Goal: Register for event/course

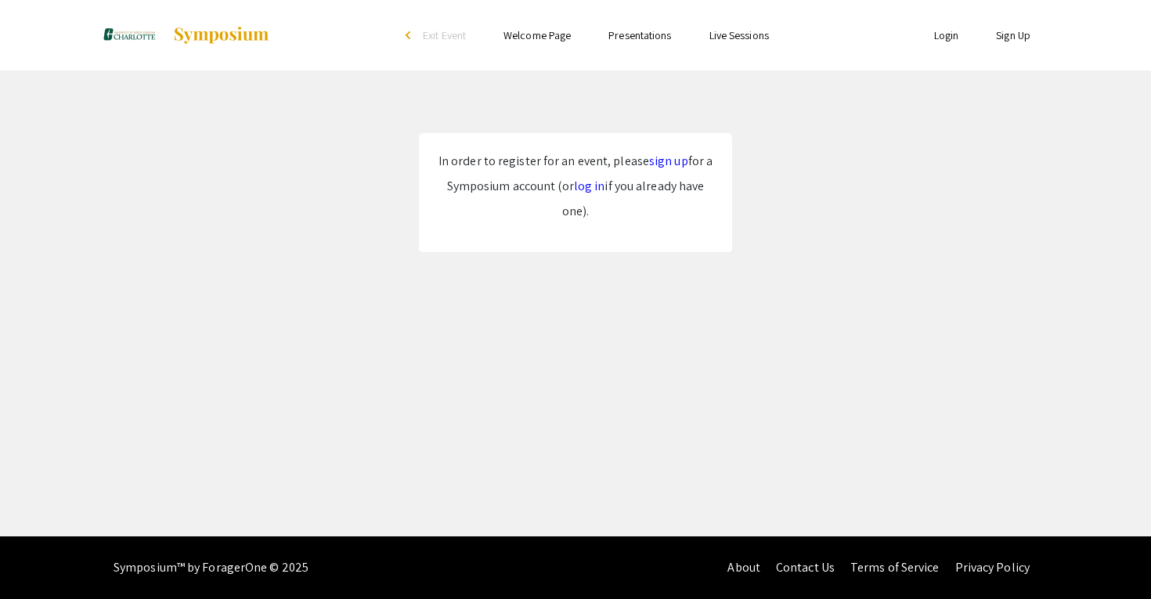
click at [659, 157] on link "sign up" at bounding box center [668, 161] width 39 height 16
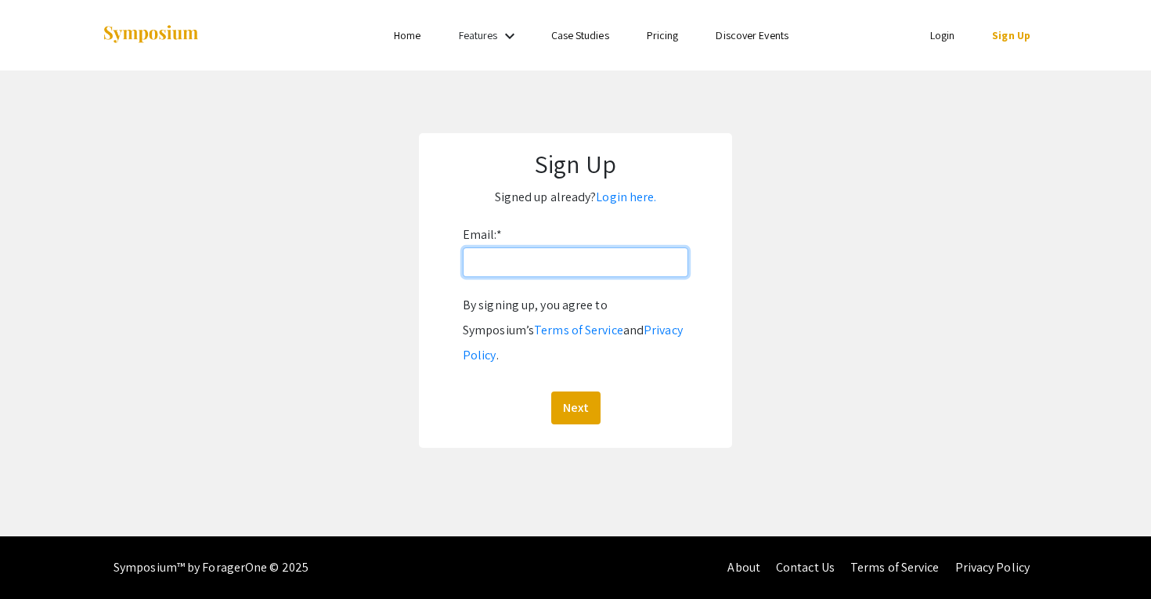
click at [492, 258] on input "Email: *" at bounding box center [576, 263] width 226 height 30
type input "[EMAIL_ADDRESS][DOMAIN_NAME]"
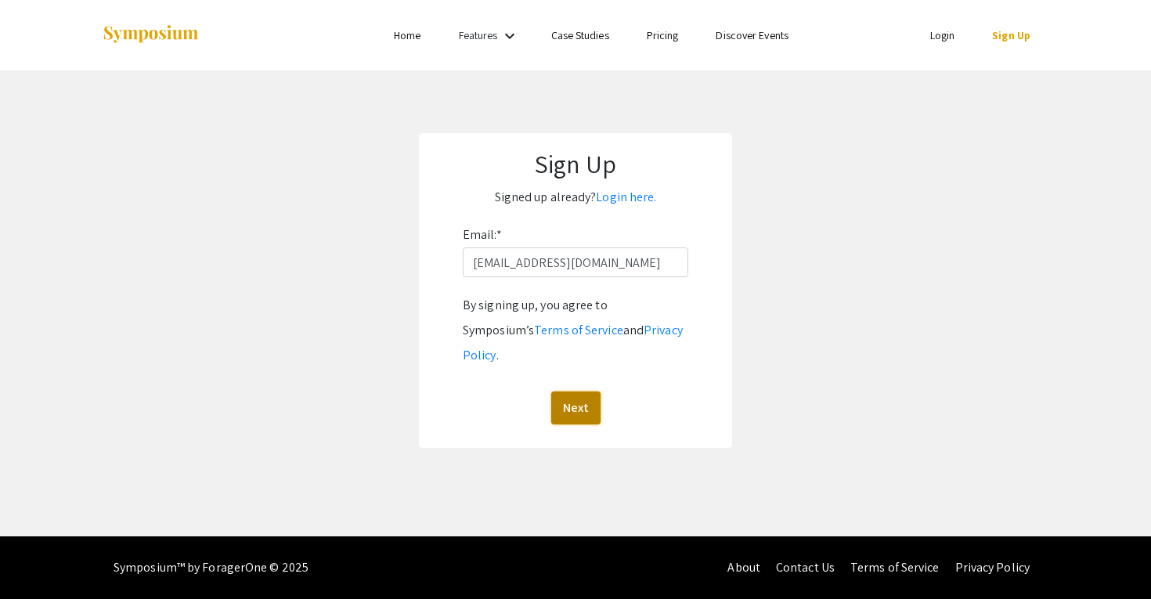
click at [592, 392] on button "Next" at bounding box center [575, 408] width 49 height 33
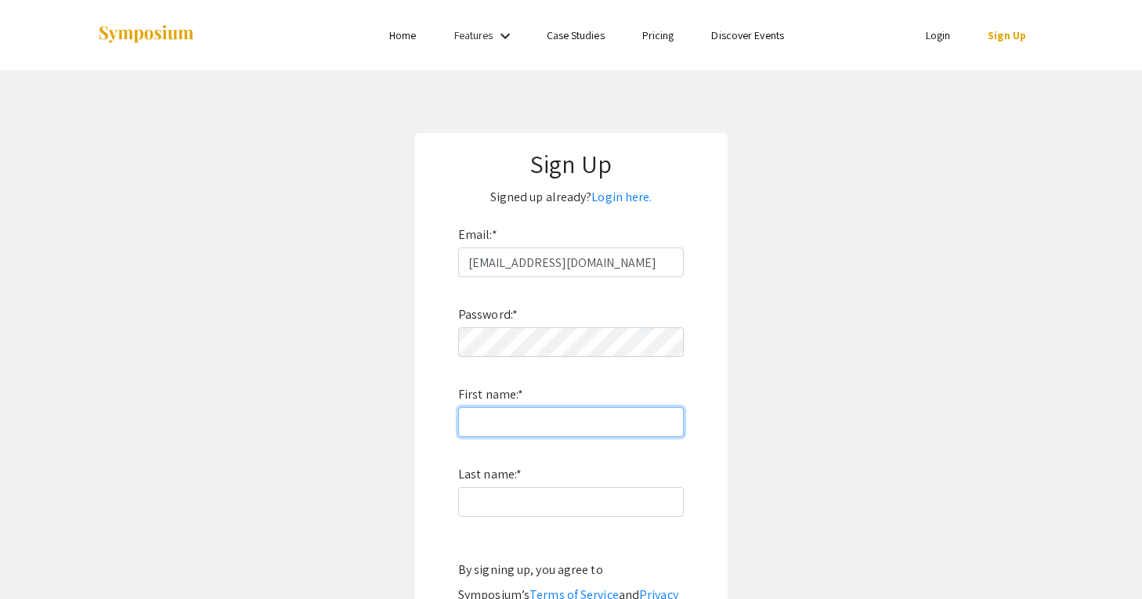
click at [555, 409] on input "First name: *" at bounding box center [571, 422] width 226 height 30
type input "[PERSON_NAME]"
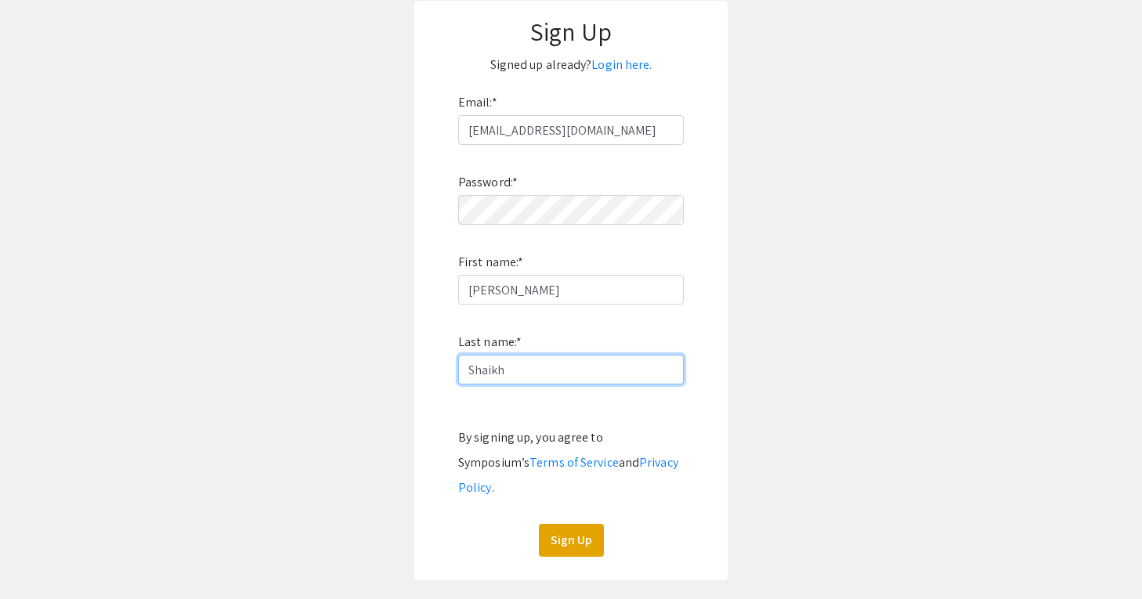
scroll to position [214, 0]
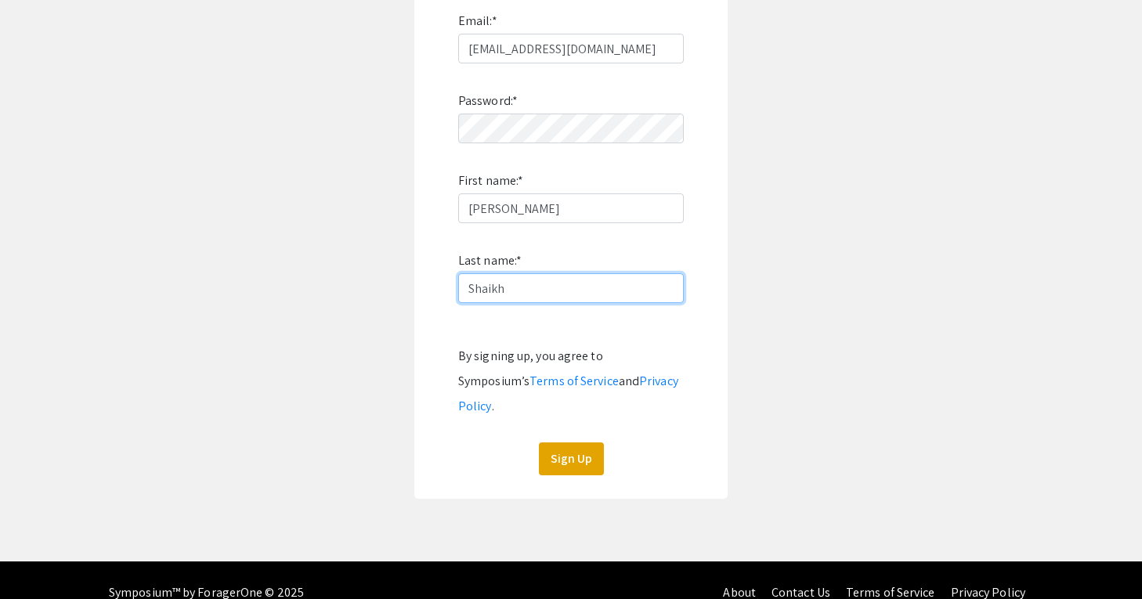
type input "Shaikh"
click at [573, 443] on button "Sign Up" at bounding box center [571, 459] width 65 height 33
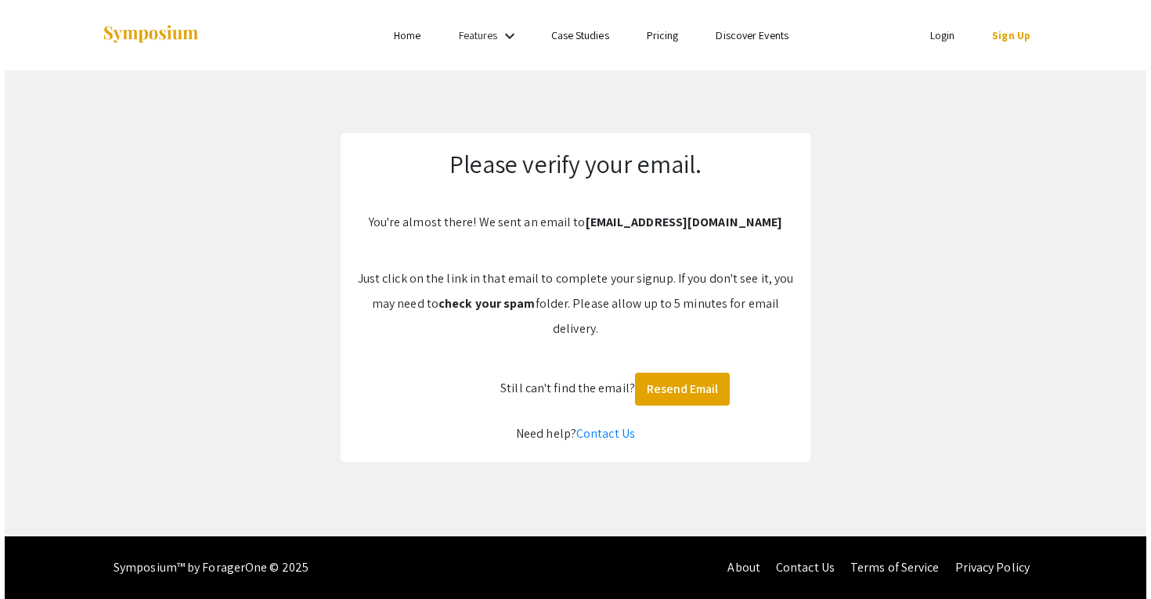
scroll to position [0, 0]
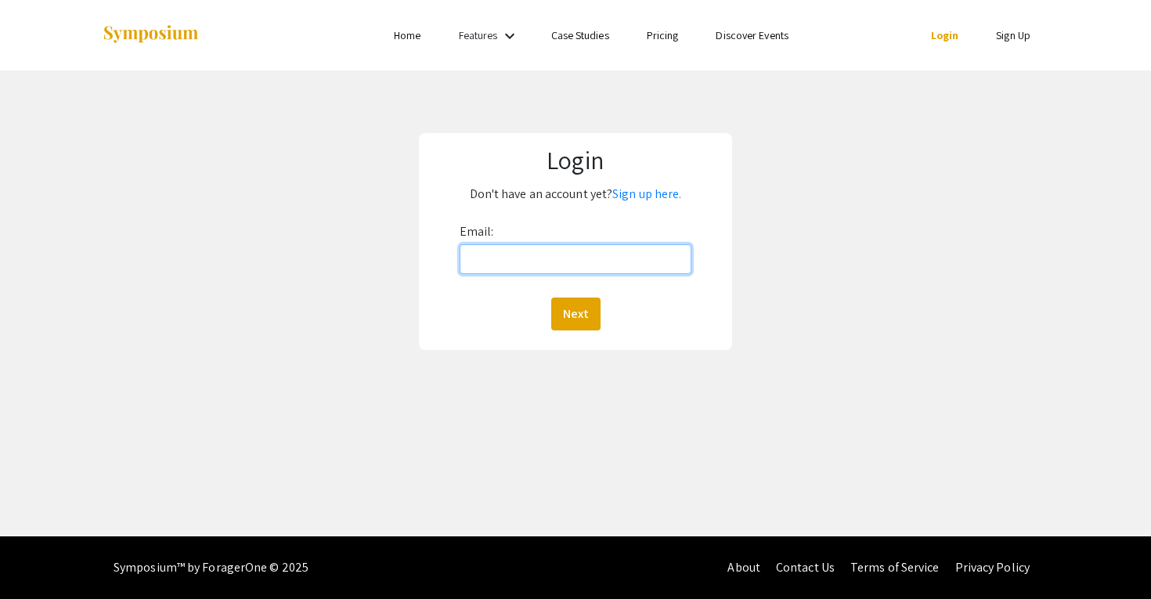
click at [494, 261] on input "Email:" at bounding box center [576, 259] width 233 height 30
type input "[EMAIL_ADDRESS][DOMAIN_NAME]"
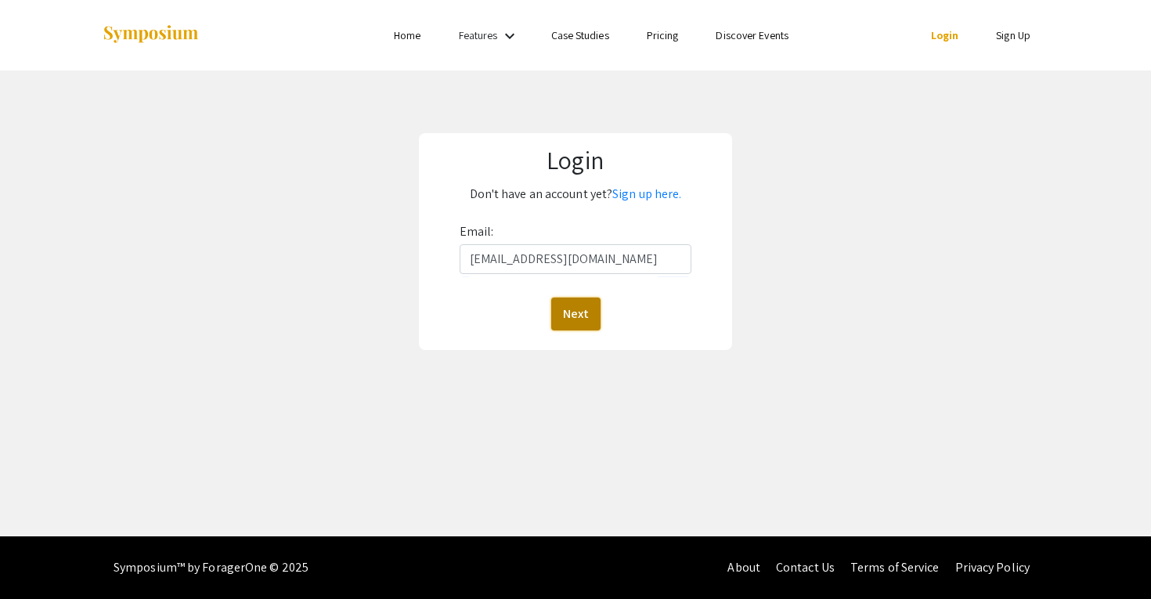
click at [581, 313] on button "Next" at bounding box center [575, 314] width 49 height 33
click at [577, 313] on button "Next" at bounding box center [575, 314] width 49 height 33
click at [624, 328] on div "Next" at bounding box center [576, 314] width 233 height 33
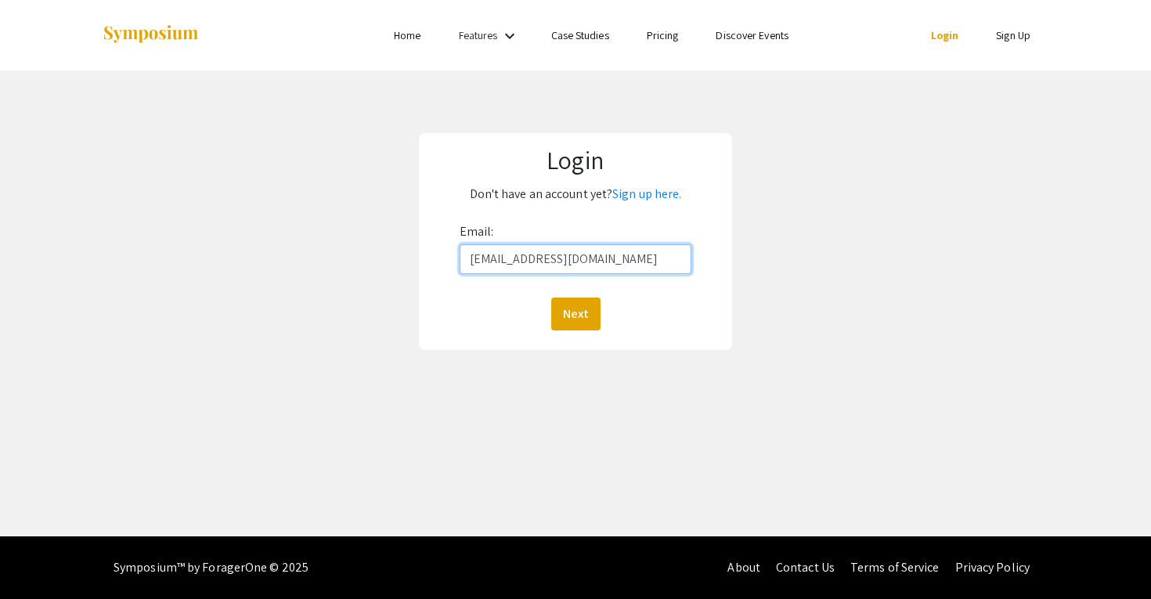
click at [611, 262] on input "[EMAIL_ADDRESS][DOMAIN_NAME]" at bounding box center [576, 259] width 233 height 30
click at [479, 329] on div "Next" at bounding box center [576, 314] width 233 height 33
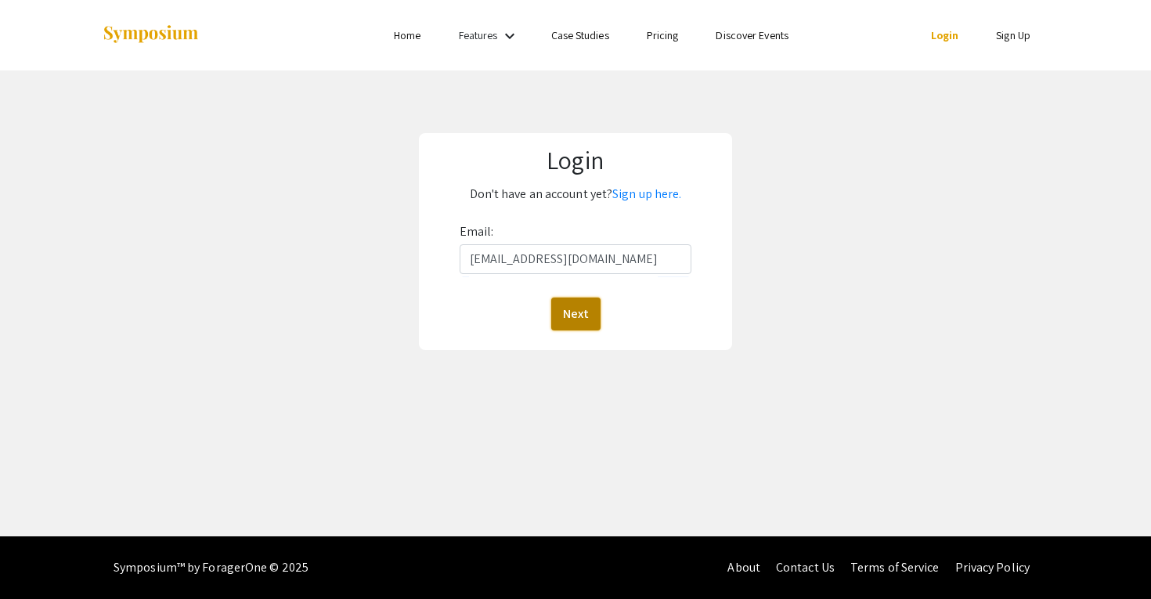
click at [595, 314] on button "Next" at bounding box center [575, 314] width 49 height 33
click at [933, 38] on link "Login" at bounding box center [945, 35] width 28 height 14
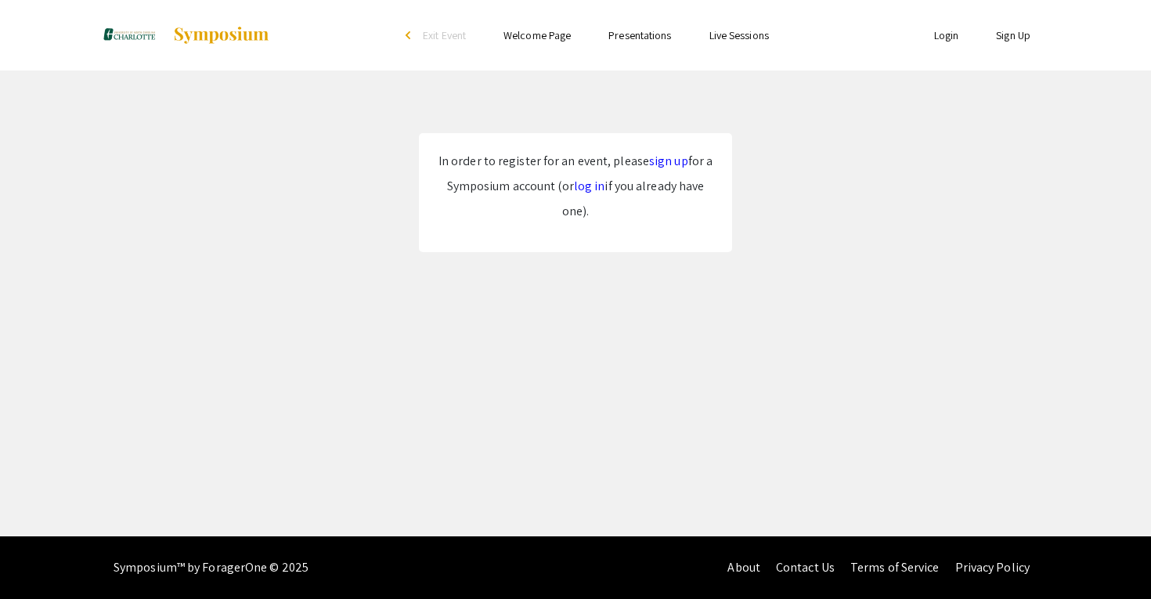
click at [580, 190] on link "log in" at bounding box center [589, 186] width 31 height 16
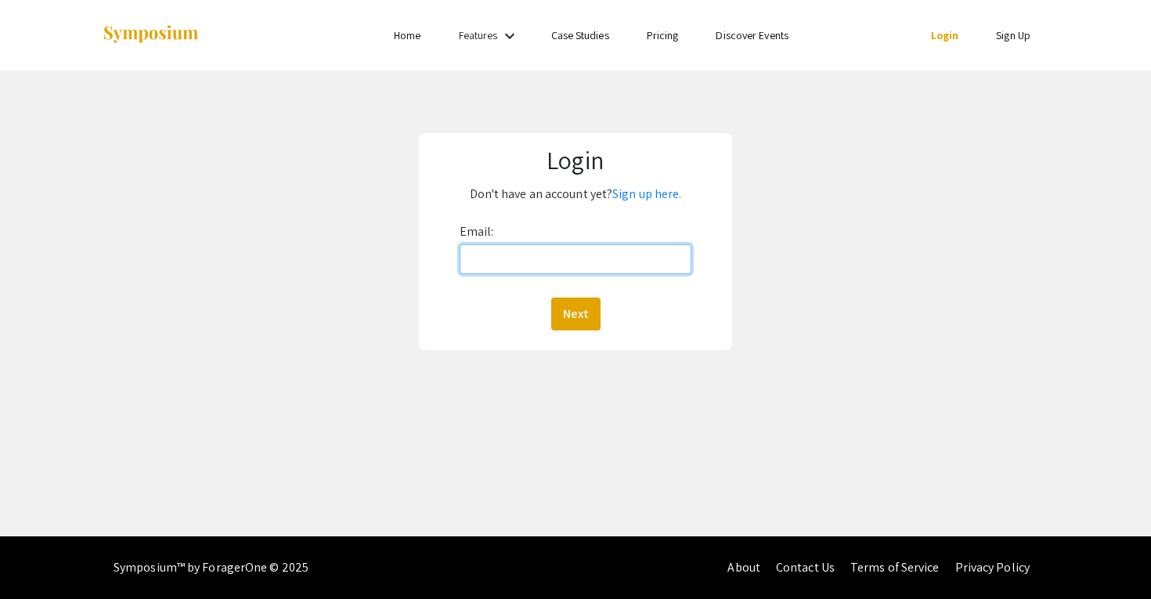
click at [565, 255] on input "Email:" at bounding box center [576, 259] width 233 height 30
type input "[EMAIL_ADDRESS][DOMAIN_NAME]"
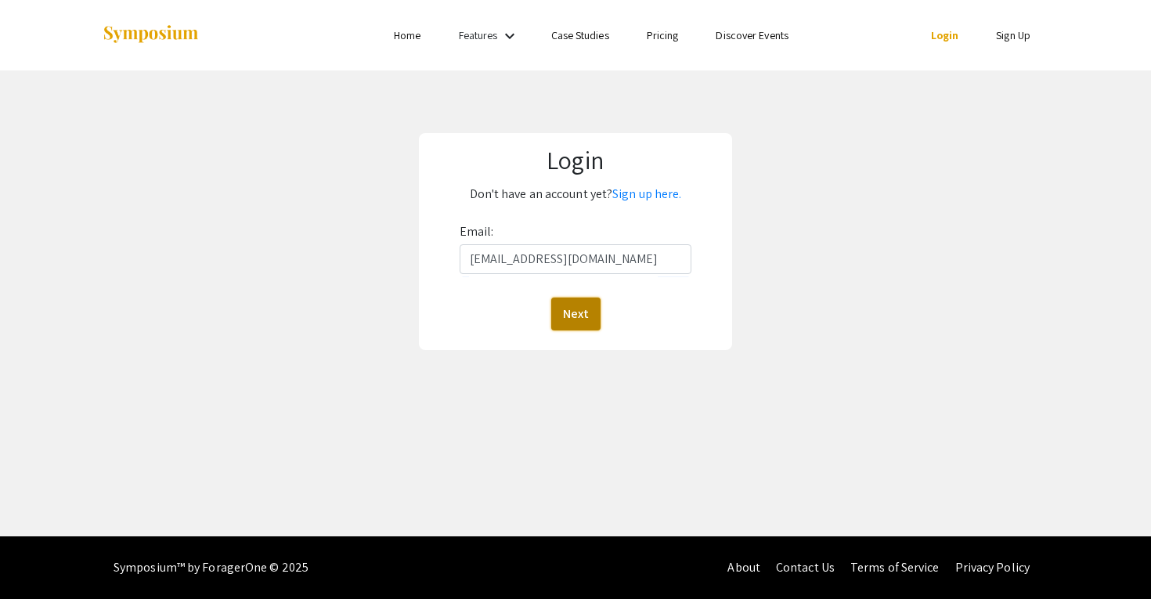
click at [579, 303] on button "Next" at bounding box center [575, 314] width 49 height 33
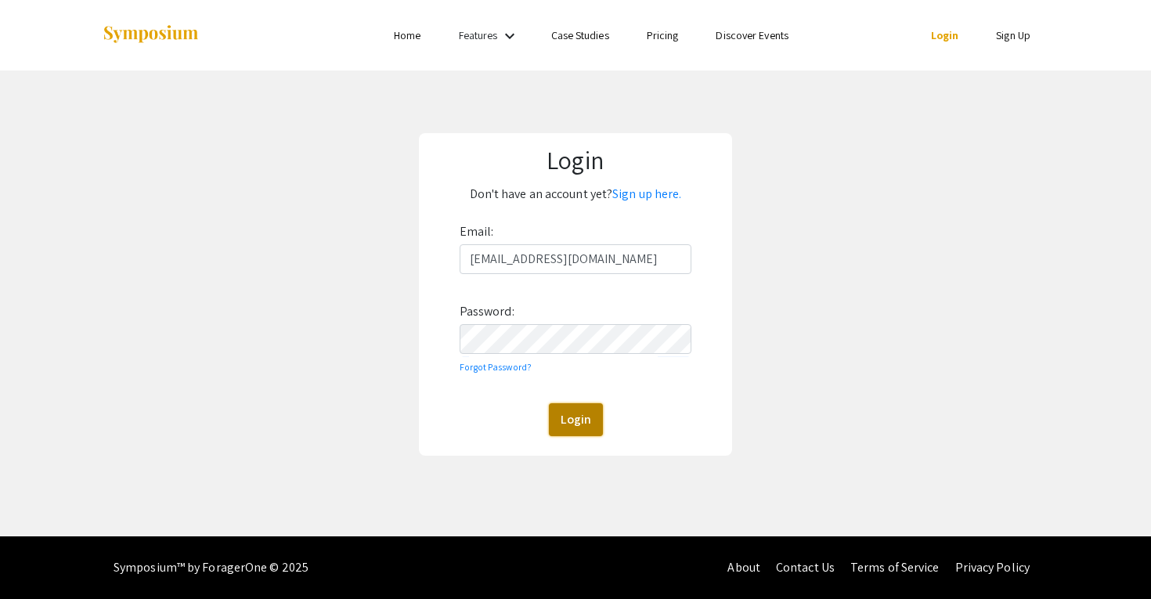
click at [567, 421] on button "Login" at bounding box center [576, 419] width 54 height 33
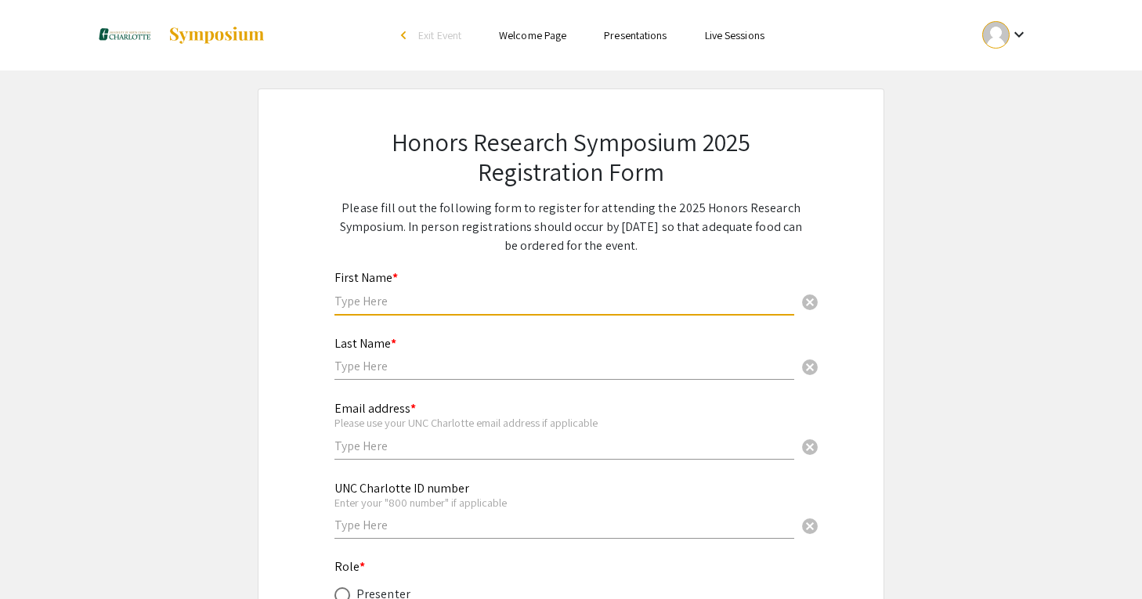
click at [540, 300] on input "text" at bounding box center [564, 301] width 460 height 16
type input "[PERSON_NAME]"
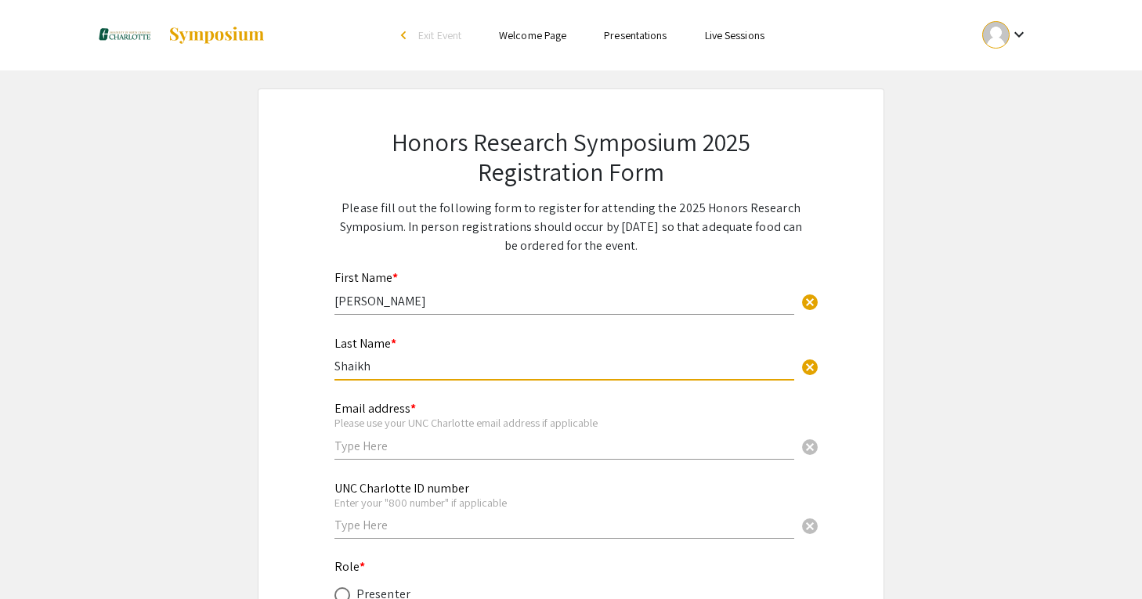
type input "Shaikh"
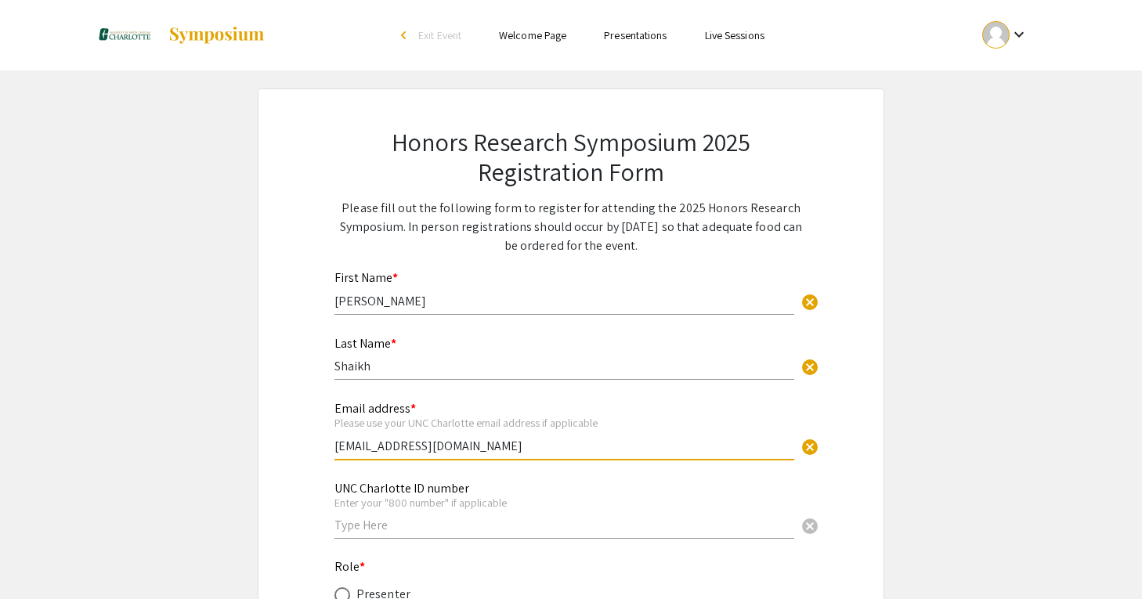
type input "[EMAIL_ADDRESS][DOMAIN_NAME]"
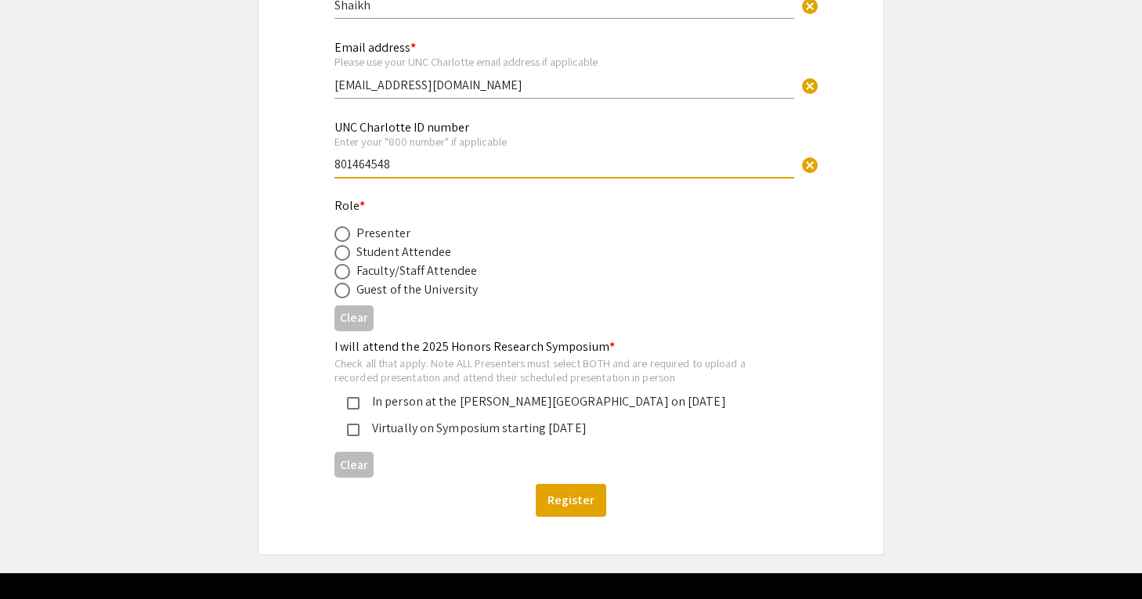
scroll to position [392, 0]
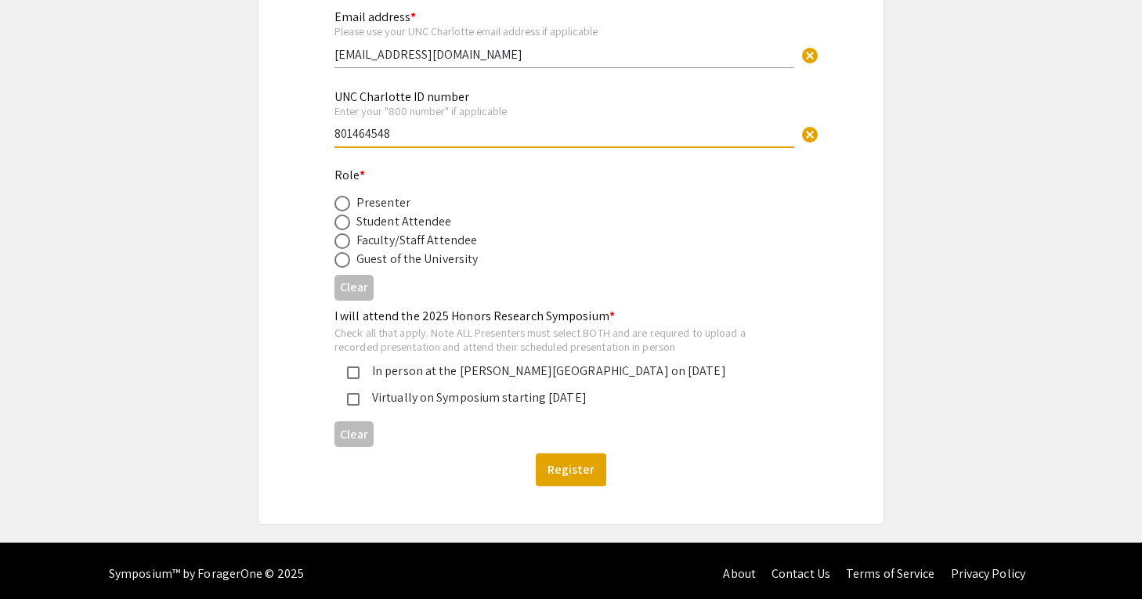
type input "801464548"
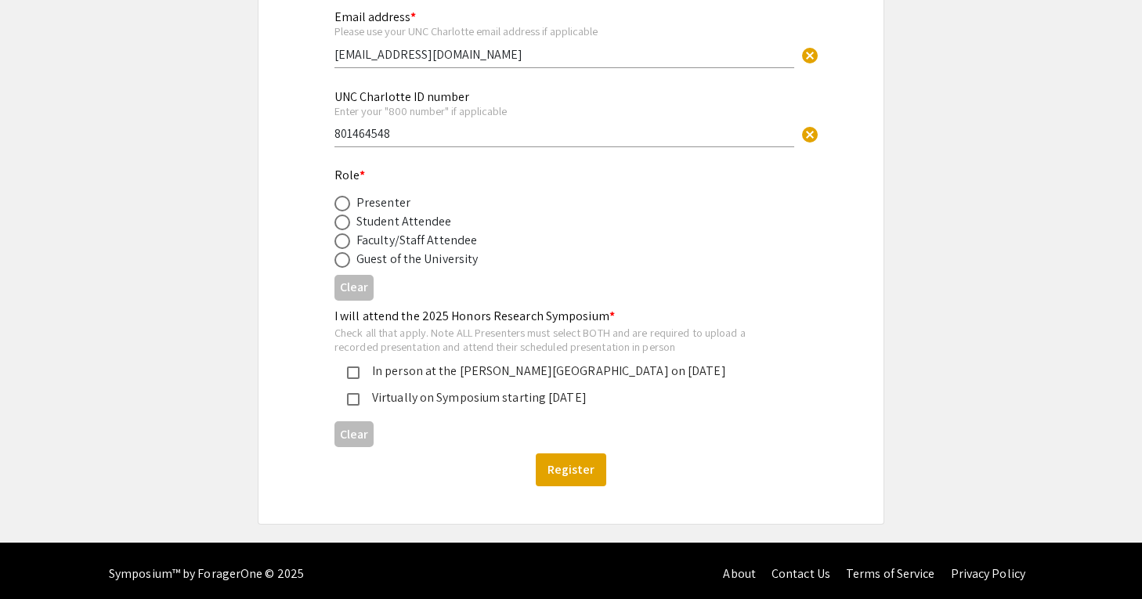
click at [398, 226] on div "Student Attendee" at bounding box center [404, 221] width 96 height 19
click at [339, 223] on span at bounding box center [342, 223] width 16 height 16
click at [339, 223] on input "radio" at bounding box center [342, 223] width 16 height 16
radio input "true"
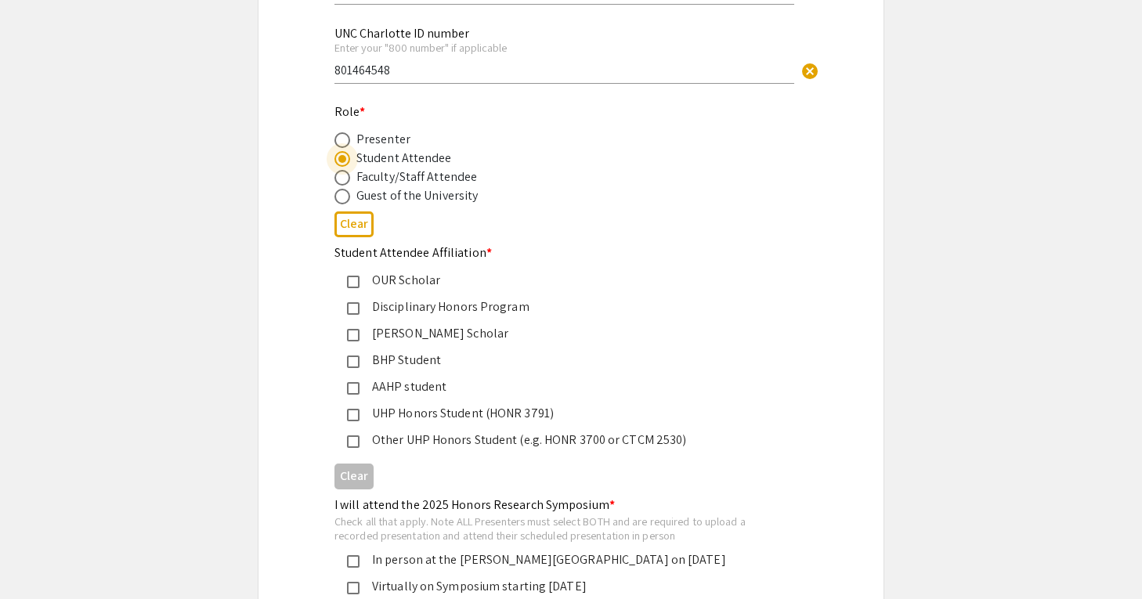
scroll to position [457, 0]
click at [351, 416] on mat-pseudo-checkbox at bounding box center [353, 413] width 13 height 13
click at [357, 414] on mat-pseudo-checkbox at bounding box center [353, 413] width 13 height 13
click at [409, 443] on div "Other UHP Honors Student (e.g. HONR 3700 or CTCM 2530)" at bounding box center [565, 438] width 410 height 19
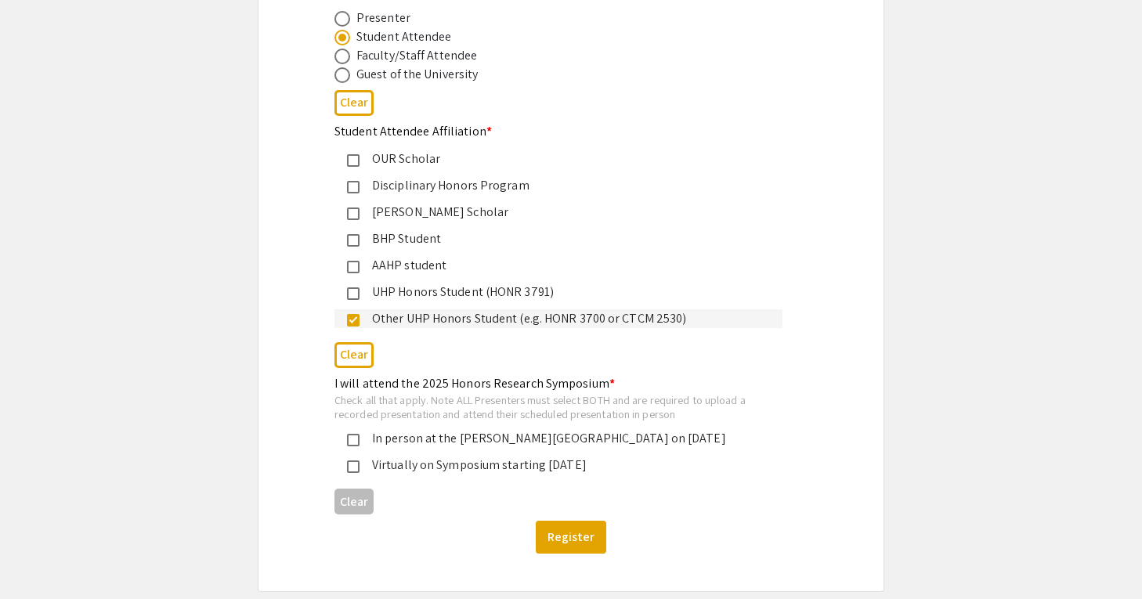
scroll to position [598, 0]
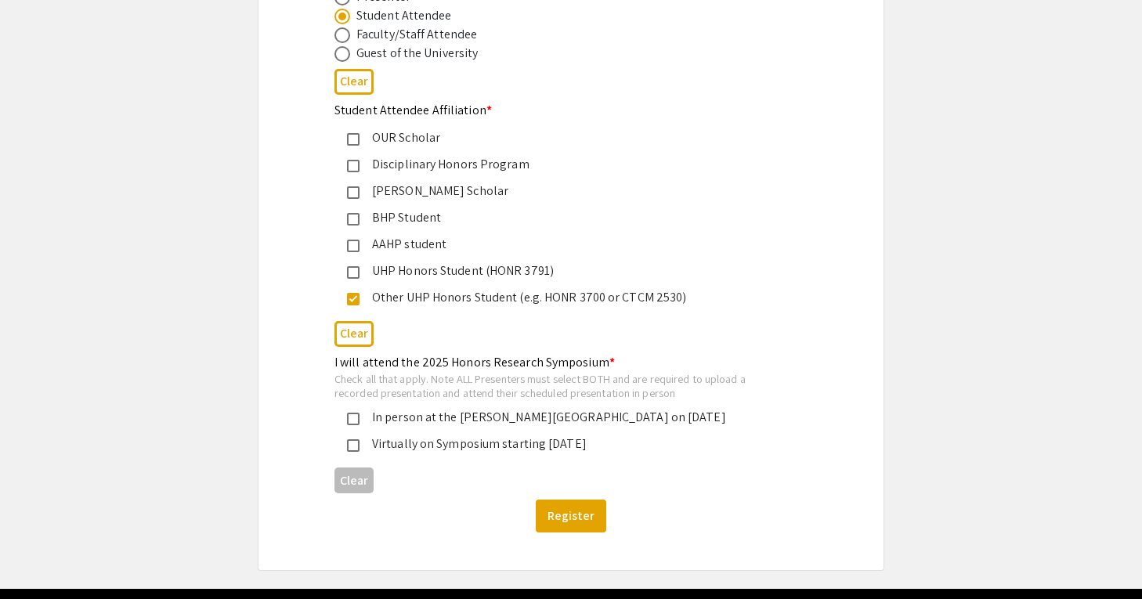
click at [201, 291] on app-registration-form-submission "Honors Research Symposium 2025 Registration Form Please fill out the following …" at bounding box center [571, 31] width 1142 height 1080
click at [349, 418] on mat-pseudo-checkbox at bounding box center [353, 419] width 13 height 13
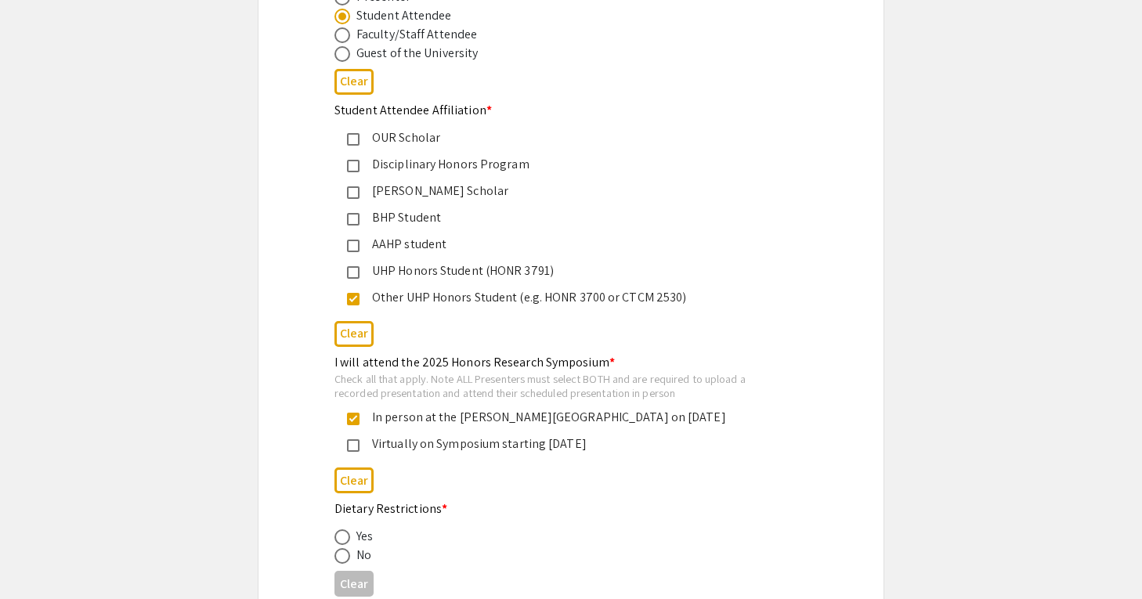
click at [347, 559] on span at bounding box center [342, 556] width 16 height 16
click at [347, 559] on input "radio" at bounding box center [342, 556] width 16 height 16
radio input "true"
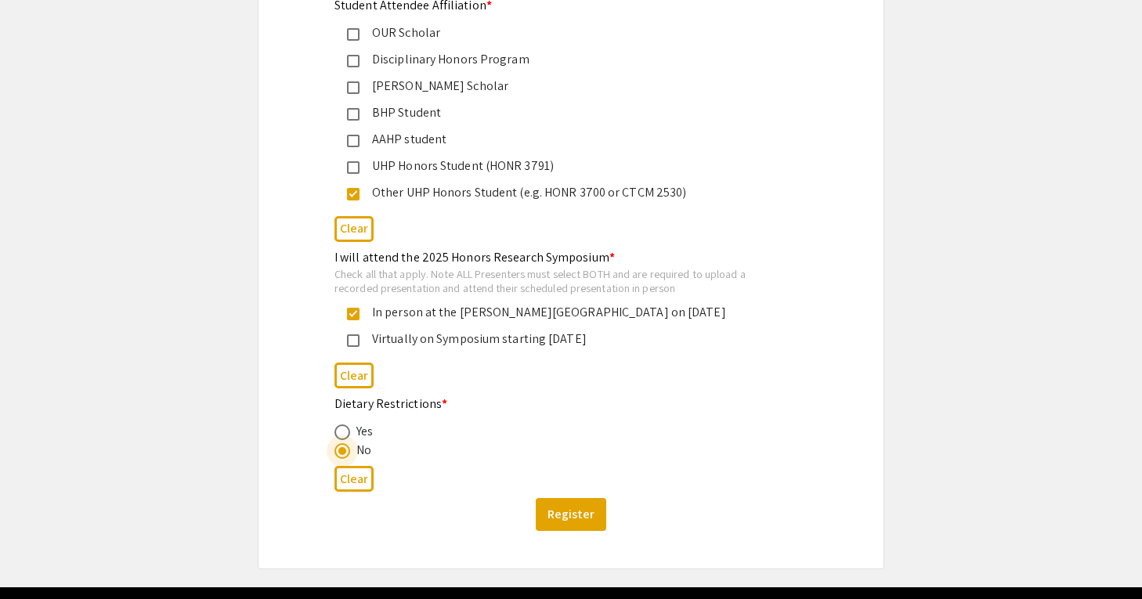
scroll to position [756, 0]
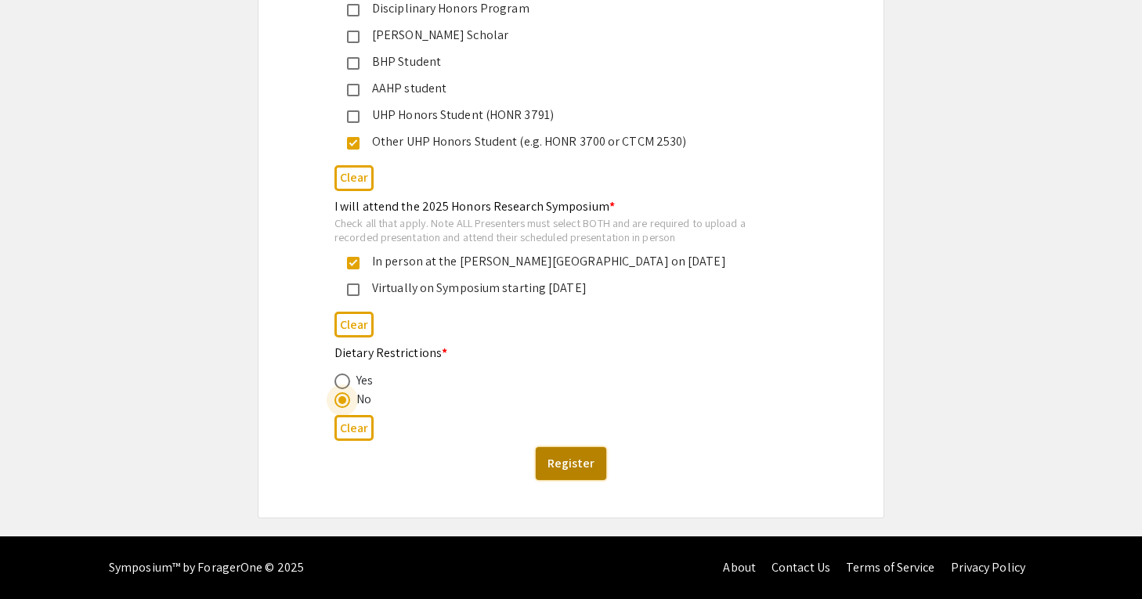
click at [548, 460] on button "Register" at bounding box center [571, 463] width 70 height 33
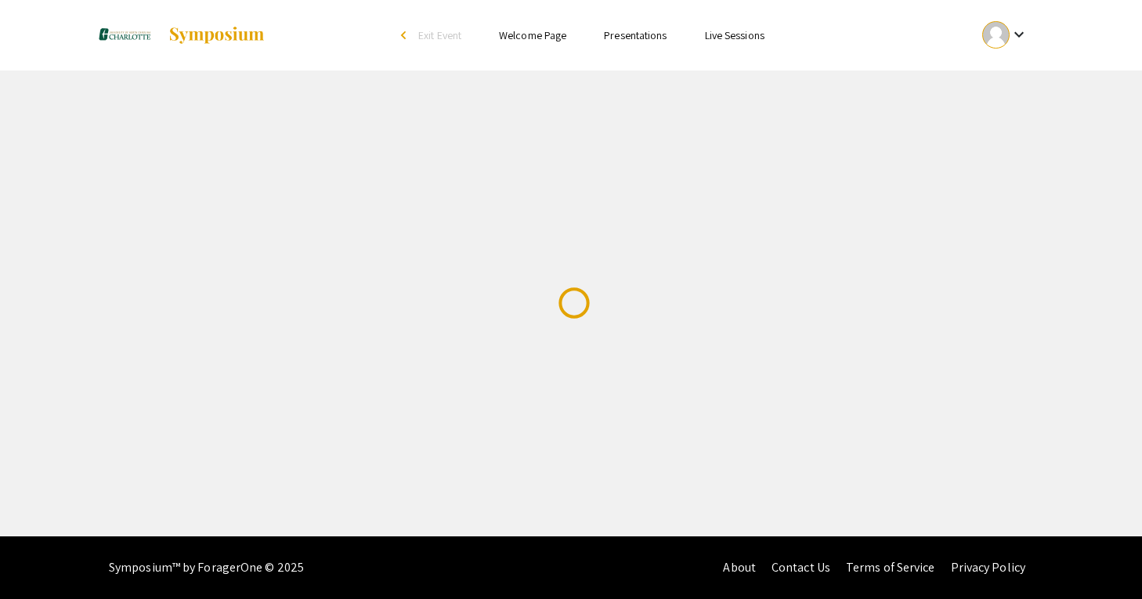
scroll to position [0, 0]
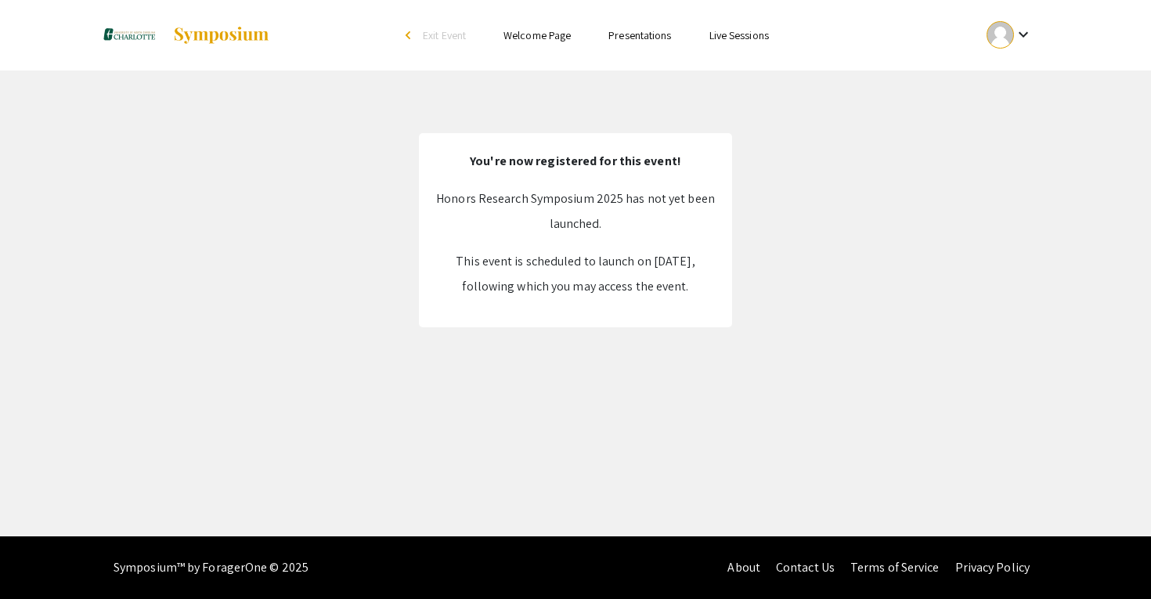
click at [237, 29] on img at bounding box center [221, 35] width 98 height 19
